Goal: Task Accomplishment & Management: Use online tool/utility

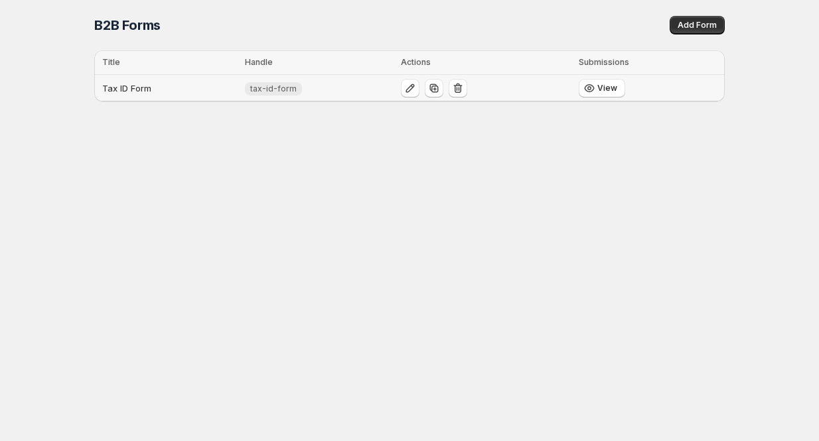
click at [272, 98] on td "tax-id-form" at bounding box center [319, 88] width 156 height 27
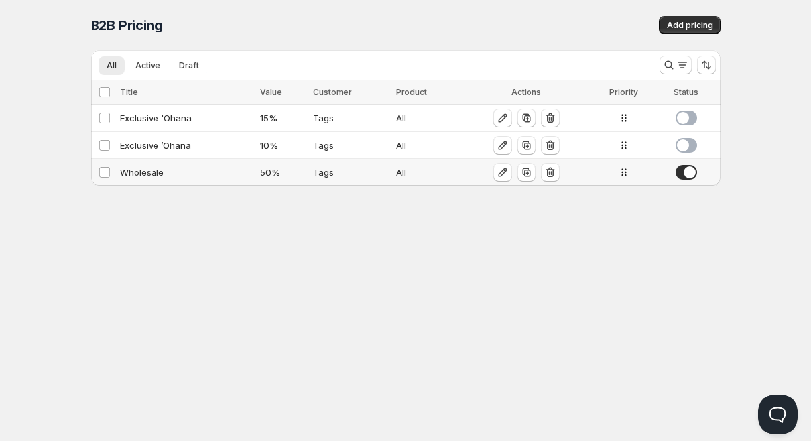
click at [204, 179] on td "Wholesale" at bounding box center [186, 172] width 141 height 27
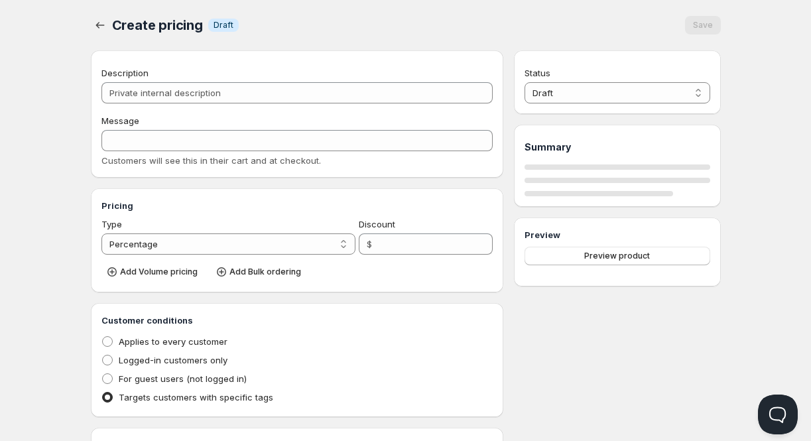
type input "Wholesale"
type input "WHOLESALE"
type input "50"
radio input "true"
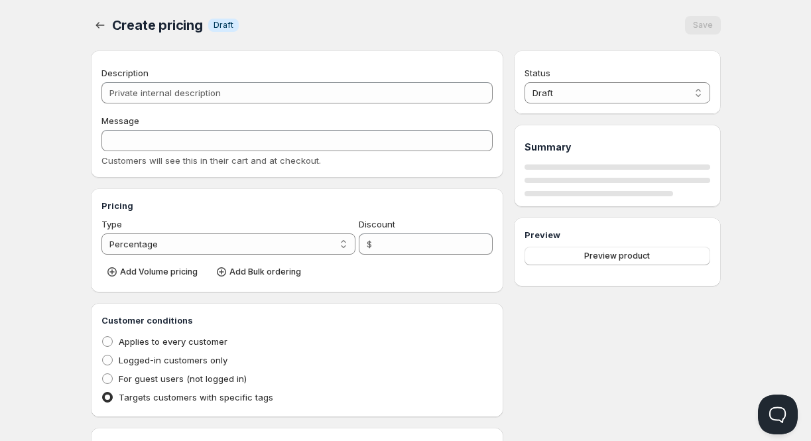
checkbox input "true"
select select "1"
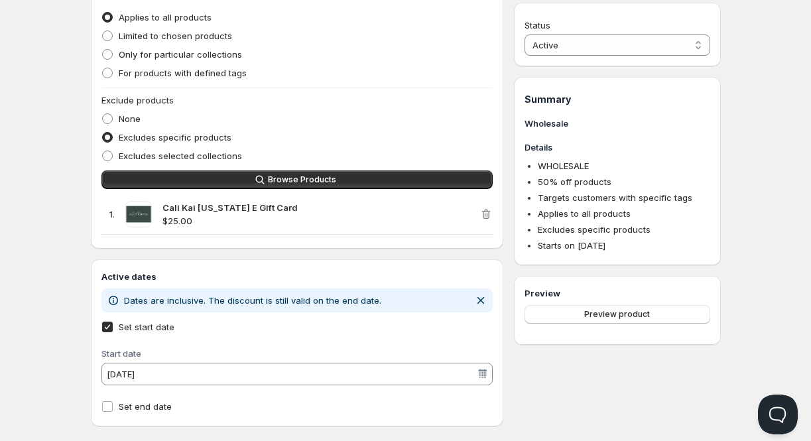
scroll to position [543, 0]
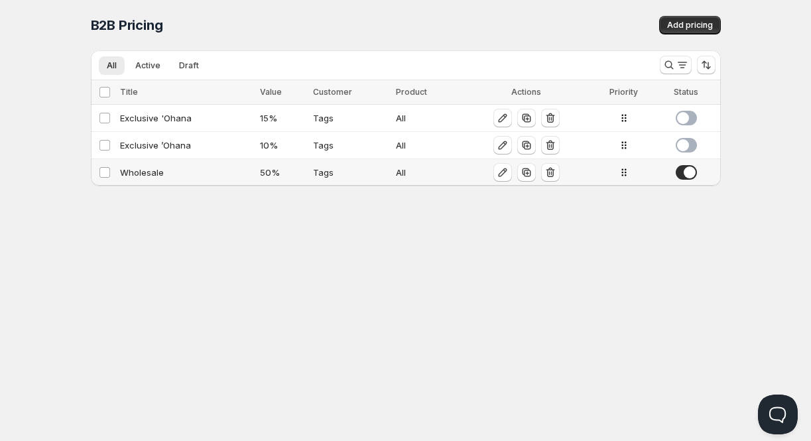
click at [183, 183] on td "Wholesale" at bounding box center [186, 172] width 141 height 27
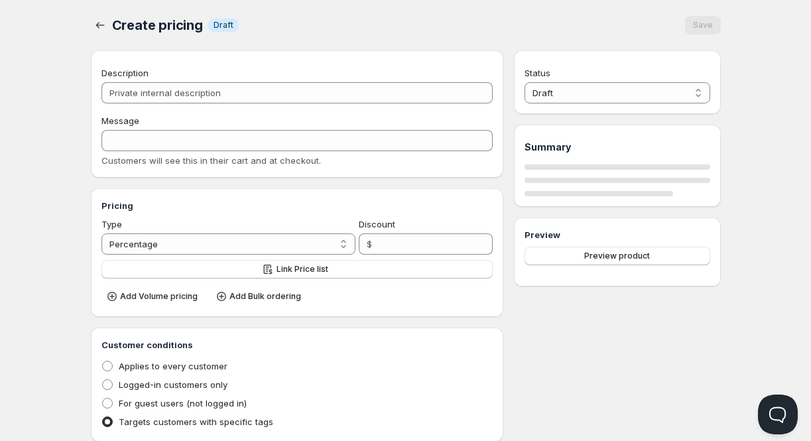
type input "Wholesale"
type input "WHOLESALE"
type input "50"
radio input "true"
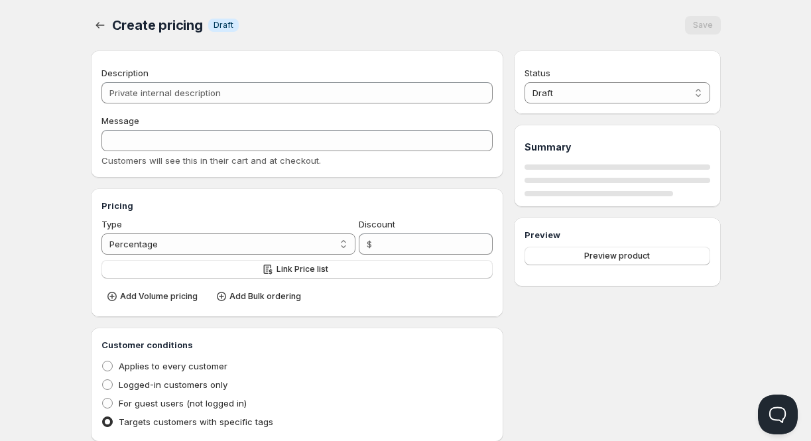
checkbox input "true"
select select "1"
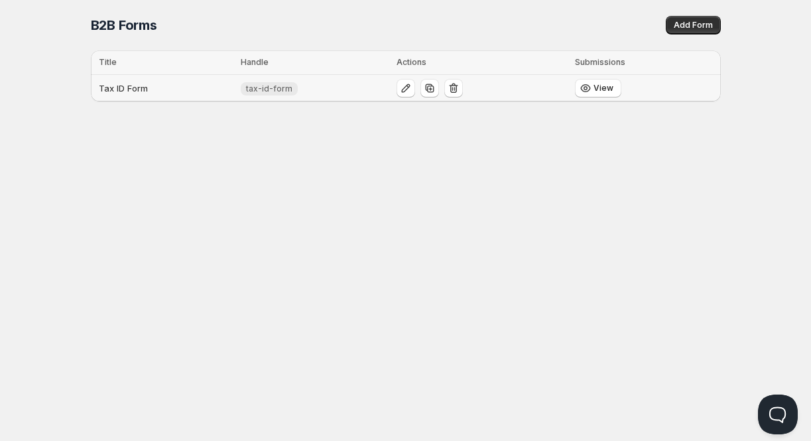
click at [265, 93] on span "tax-id-form" at bounding box center [269, 89] width 46 height 11
